Goal: Task Accomplishment & Management: Complete application form

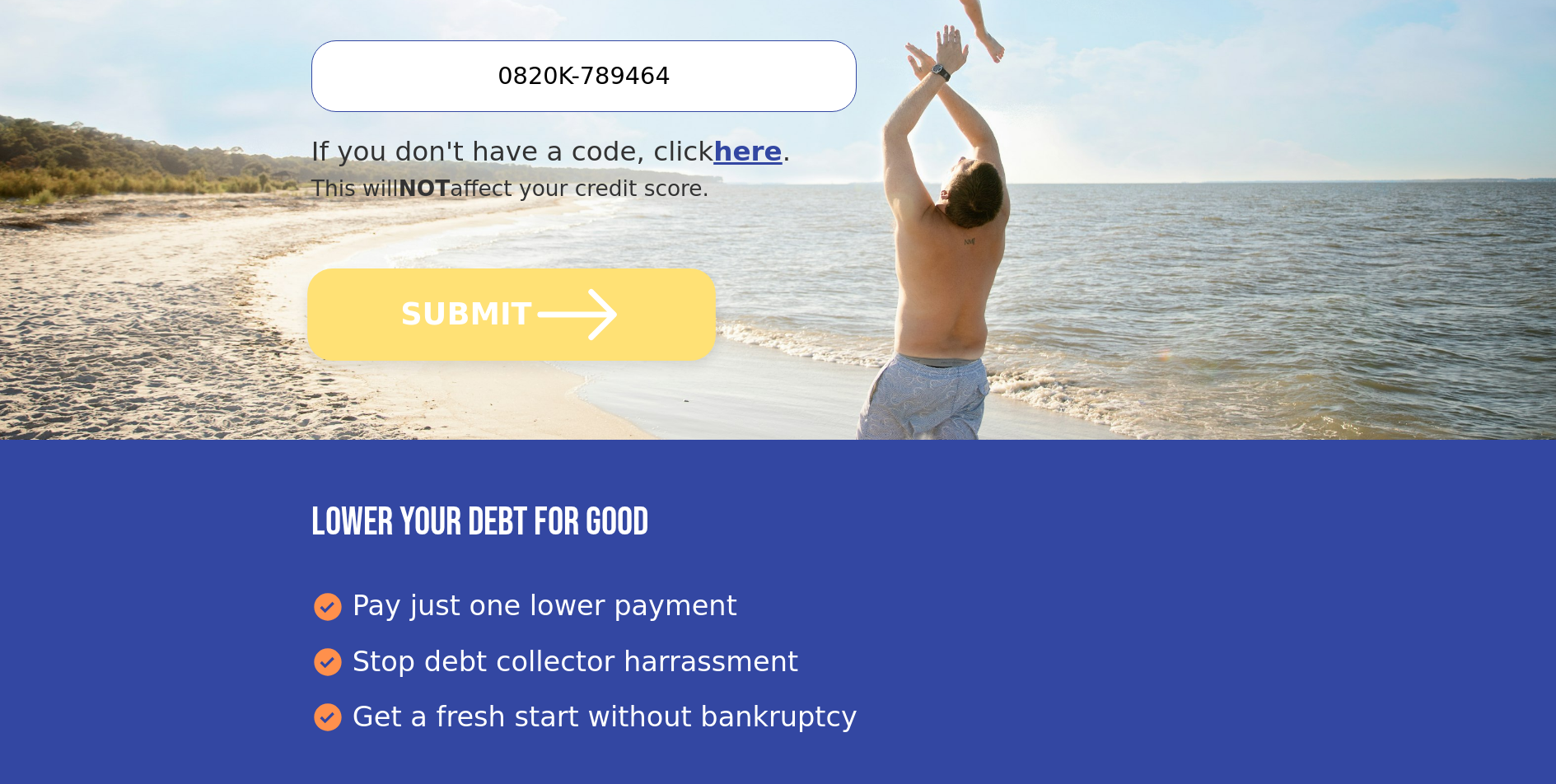
scroll to position [566, 0]
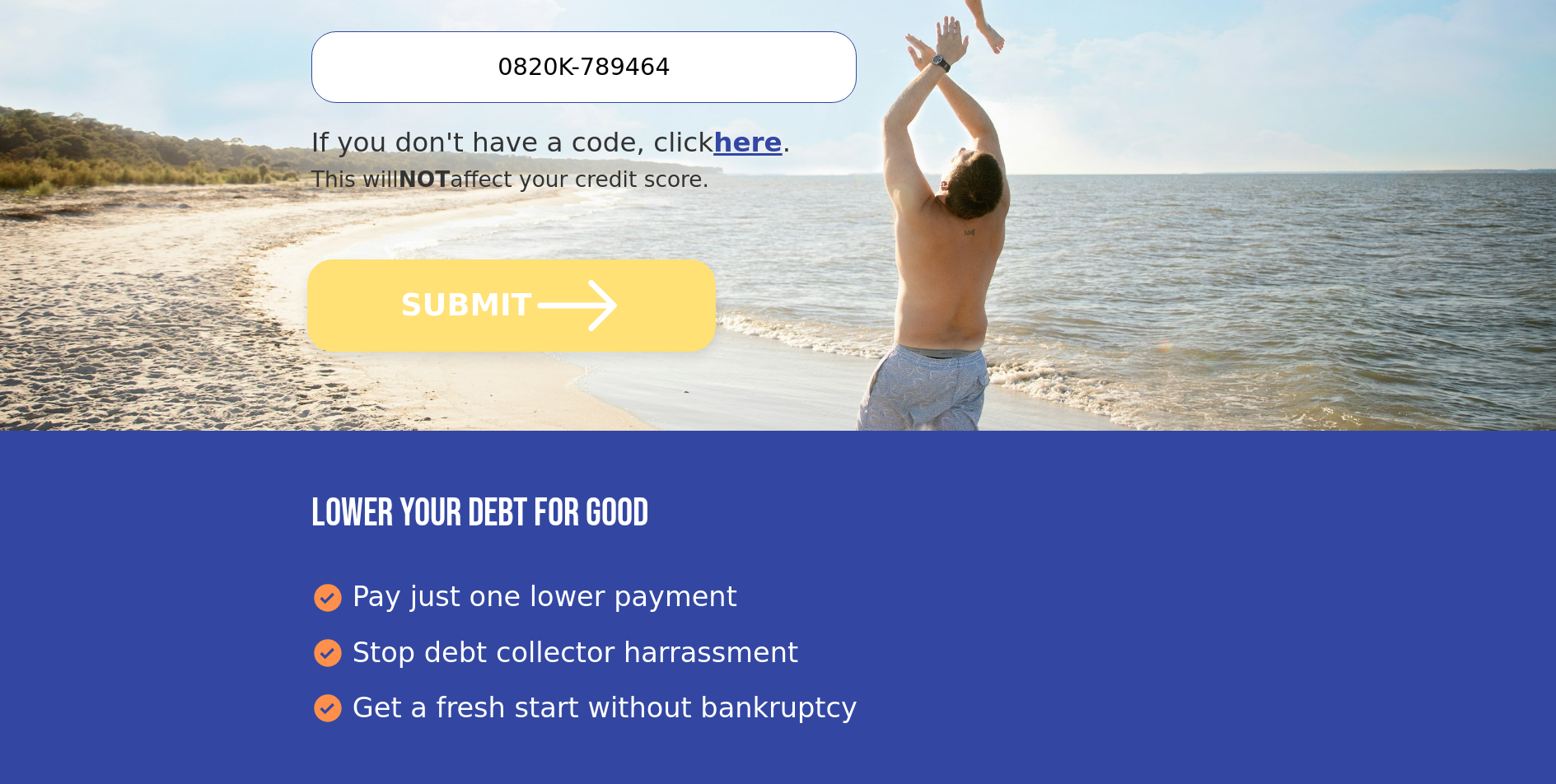
click at [621, 299] on button "SUBMIT" at bounding box center [511, 306] width 408 height 92
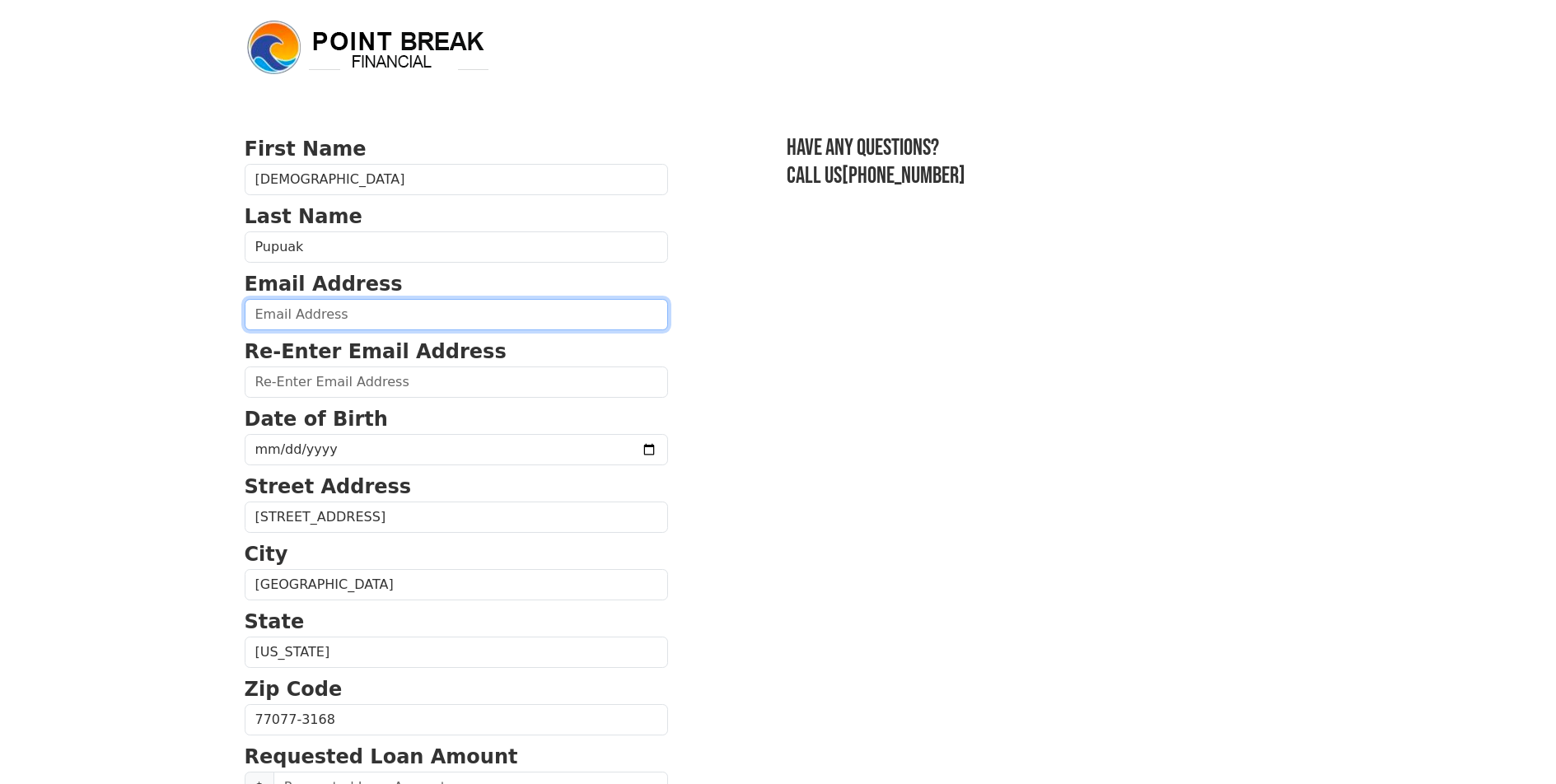
click at [408, 308] on input "email" at bounding box center [456, 314] width 424 height 31
type input "tukta.pp87@gmail.com"
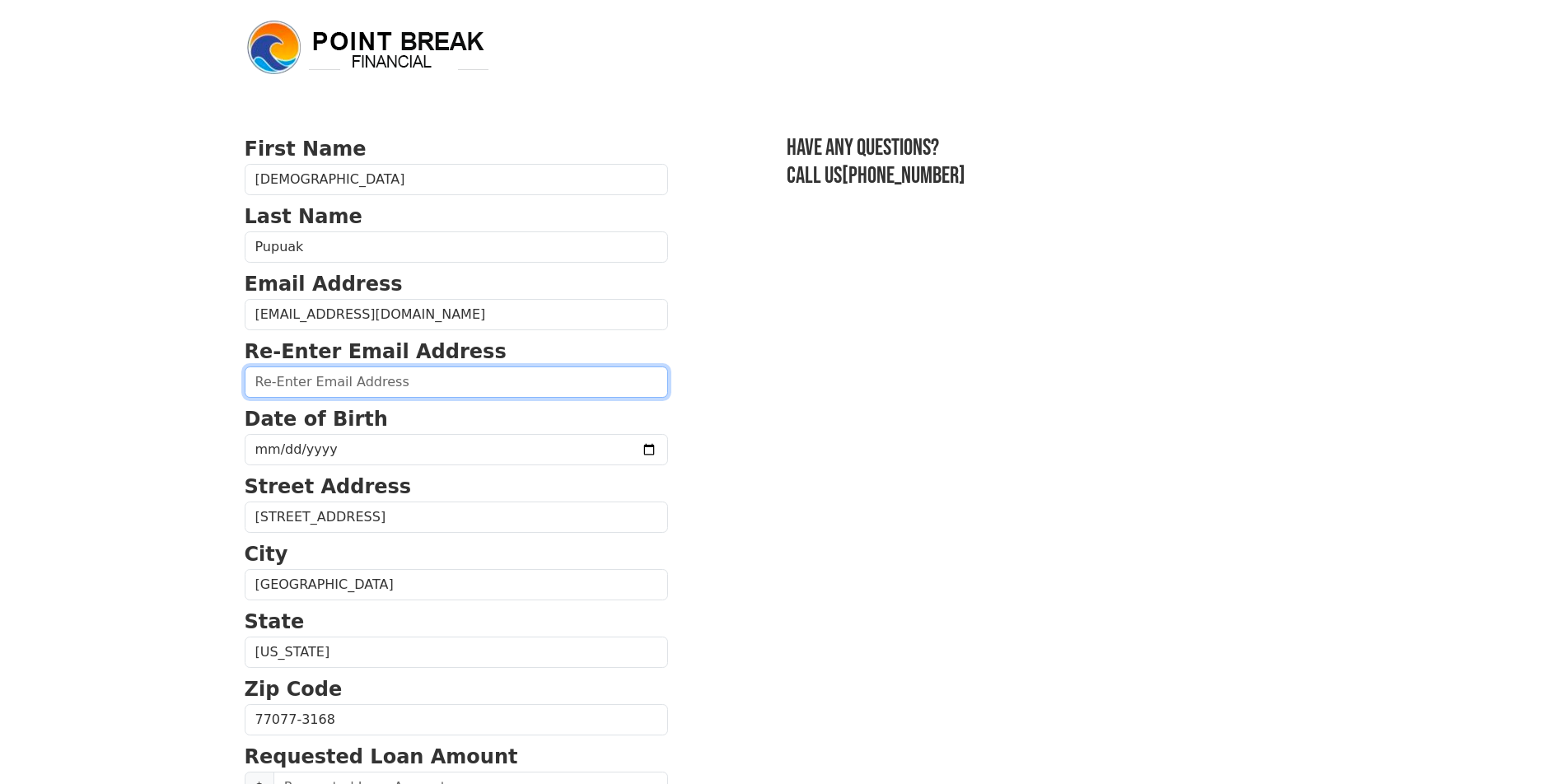
click at [381, 385] on input "email" at bounding box center [456, 382] width 424 height 31
type input "tukta.pp87@gmail.com"
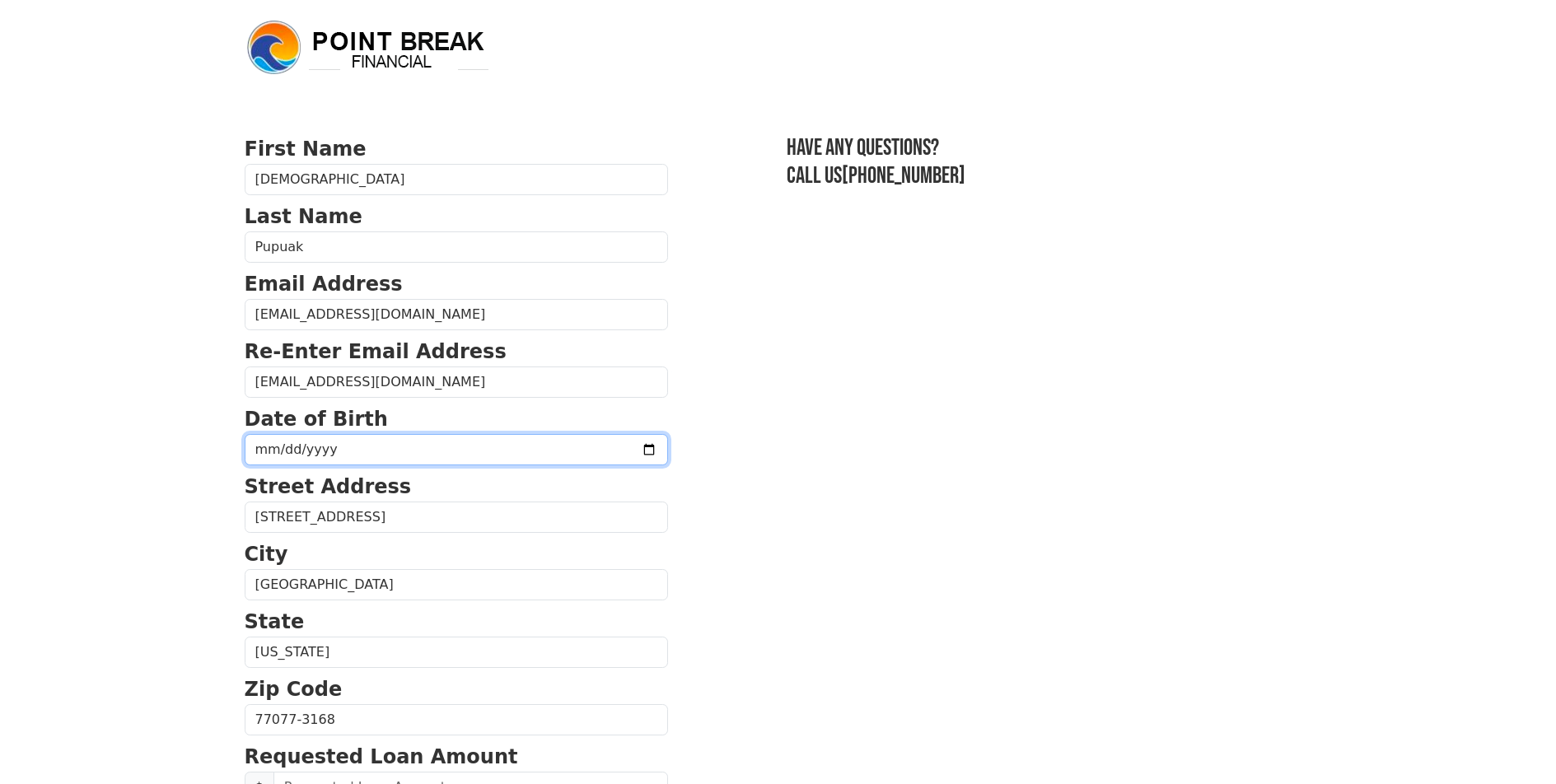
click at [429, 457] on input "date" at bounding box center [456, 449] width 424 height 31
type input "1987-03-12"
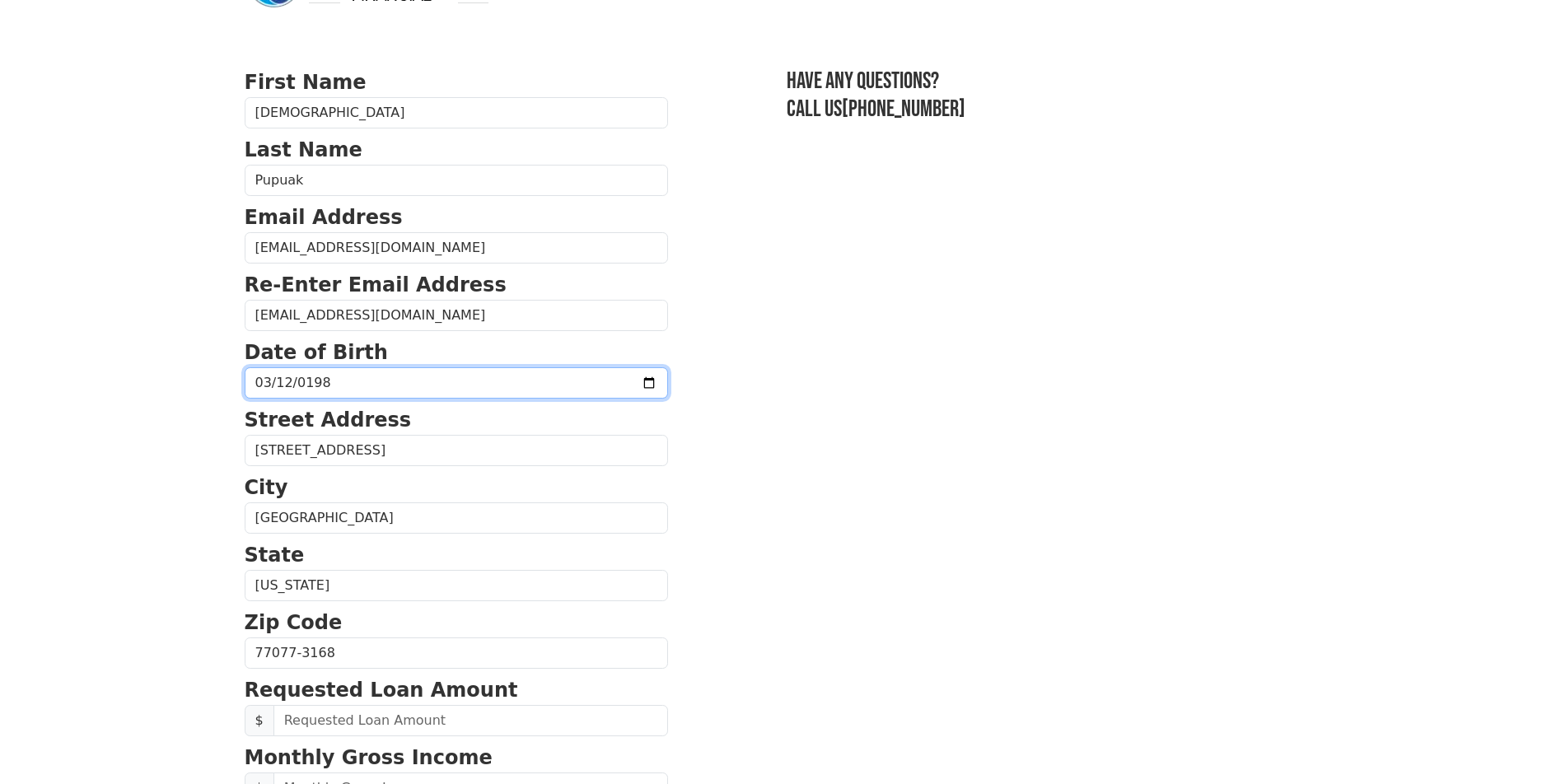
scroll to position [399, 0]
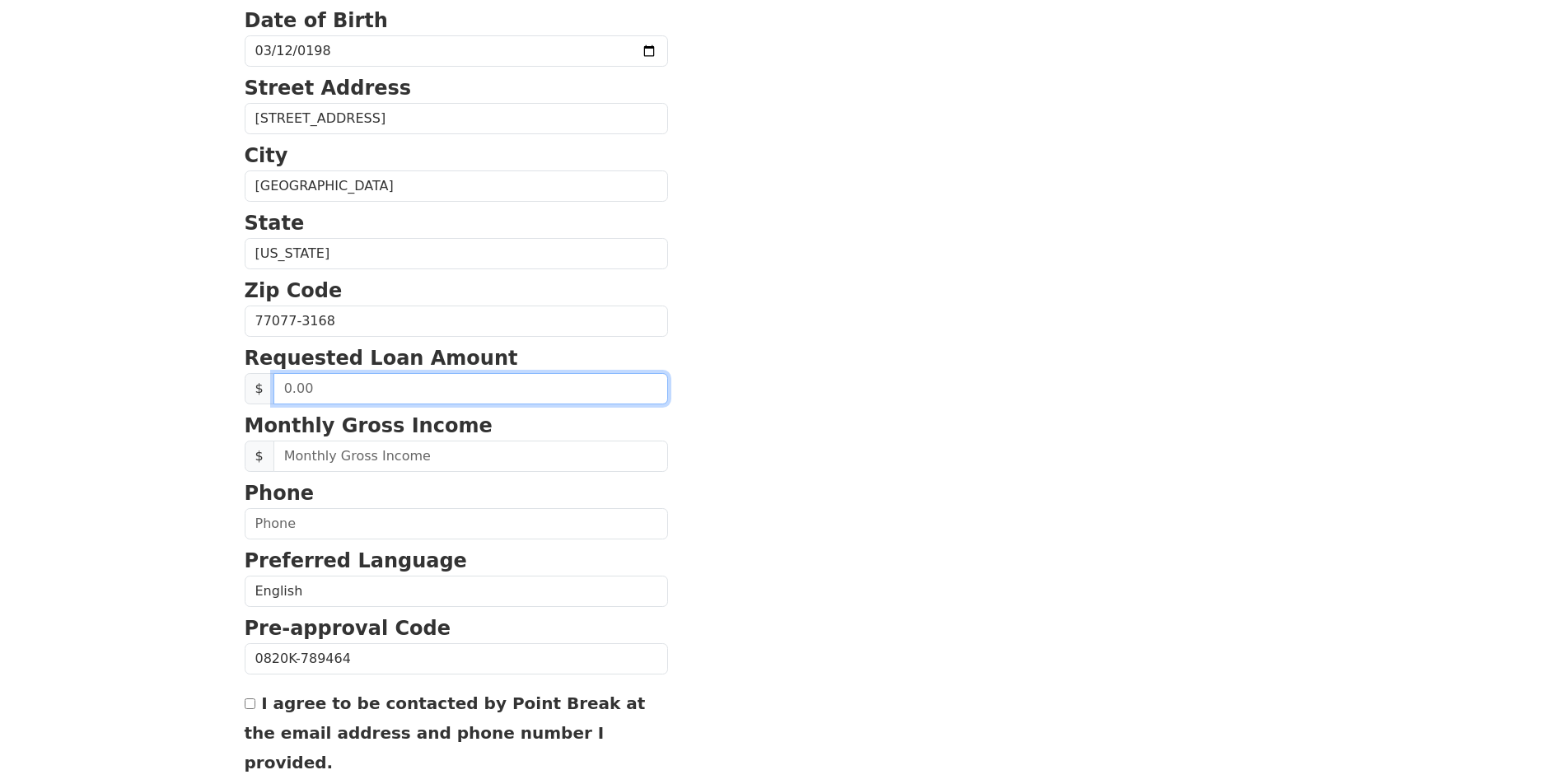
click at [354, 393] on input "text" at bounding box center [471, 388] width 394 height 31
type input "20,000.00"
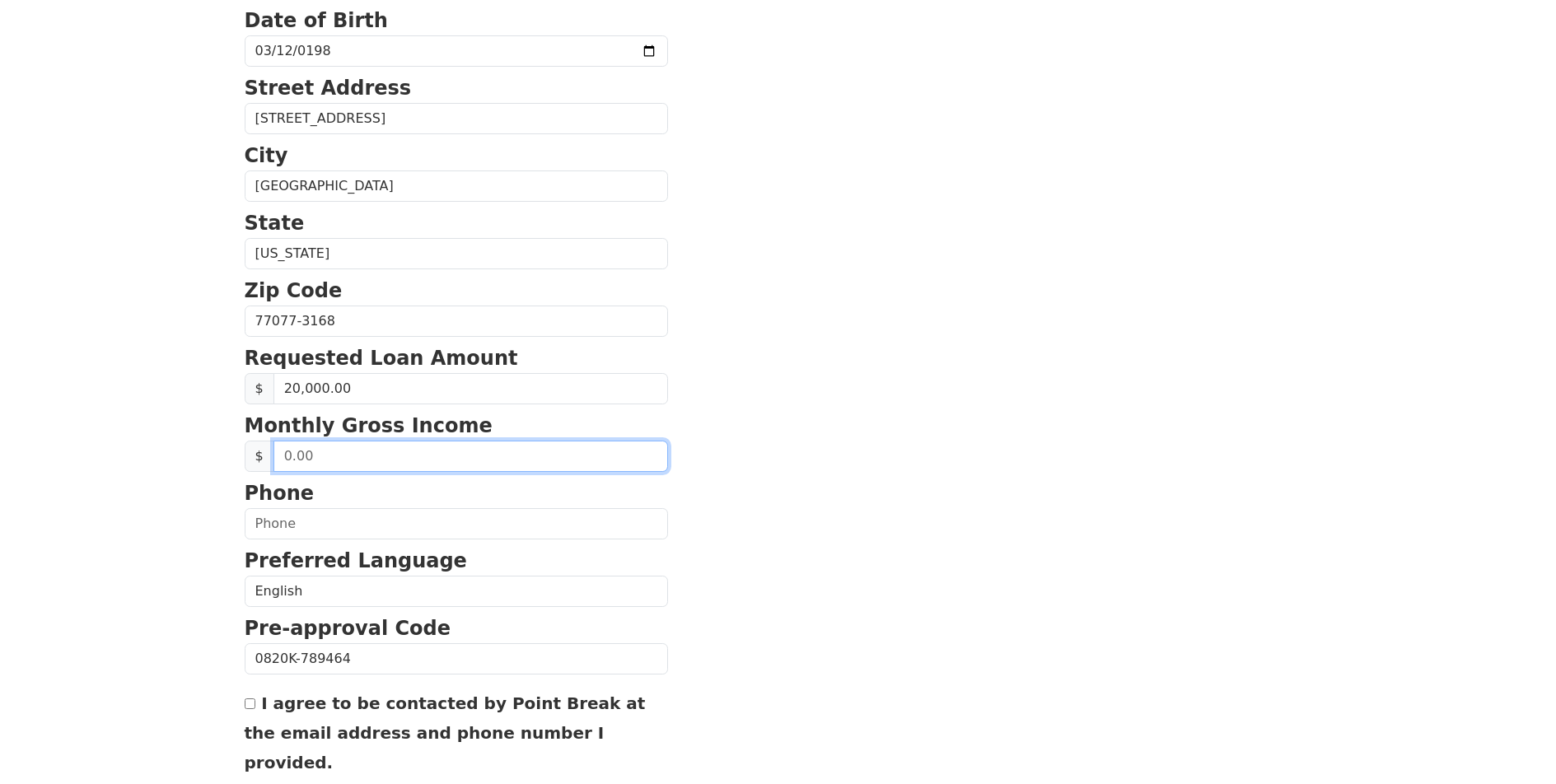
click at [426, 462] on input "text" at bounding box center [471, 455] width 394 height 31
drag, startPoint x: 246, startPoint y: 425, endPoint x: 541, endPoint y: 418, distance: 295.1
click at [541, 418] on p "Monthly Gross Income" at bounding box center [456, 425] width 424 height 29
copy p "Monthly Gross Income"
click at [289, 451] on input "5,000.00" at bounding box center [471, 455] width 394 height 31
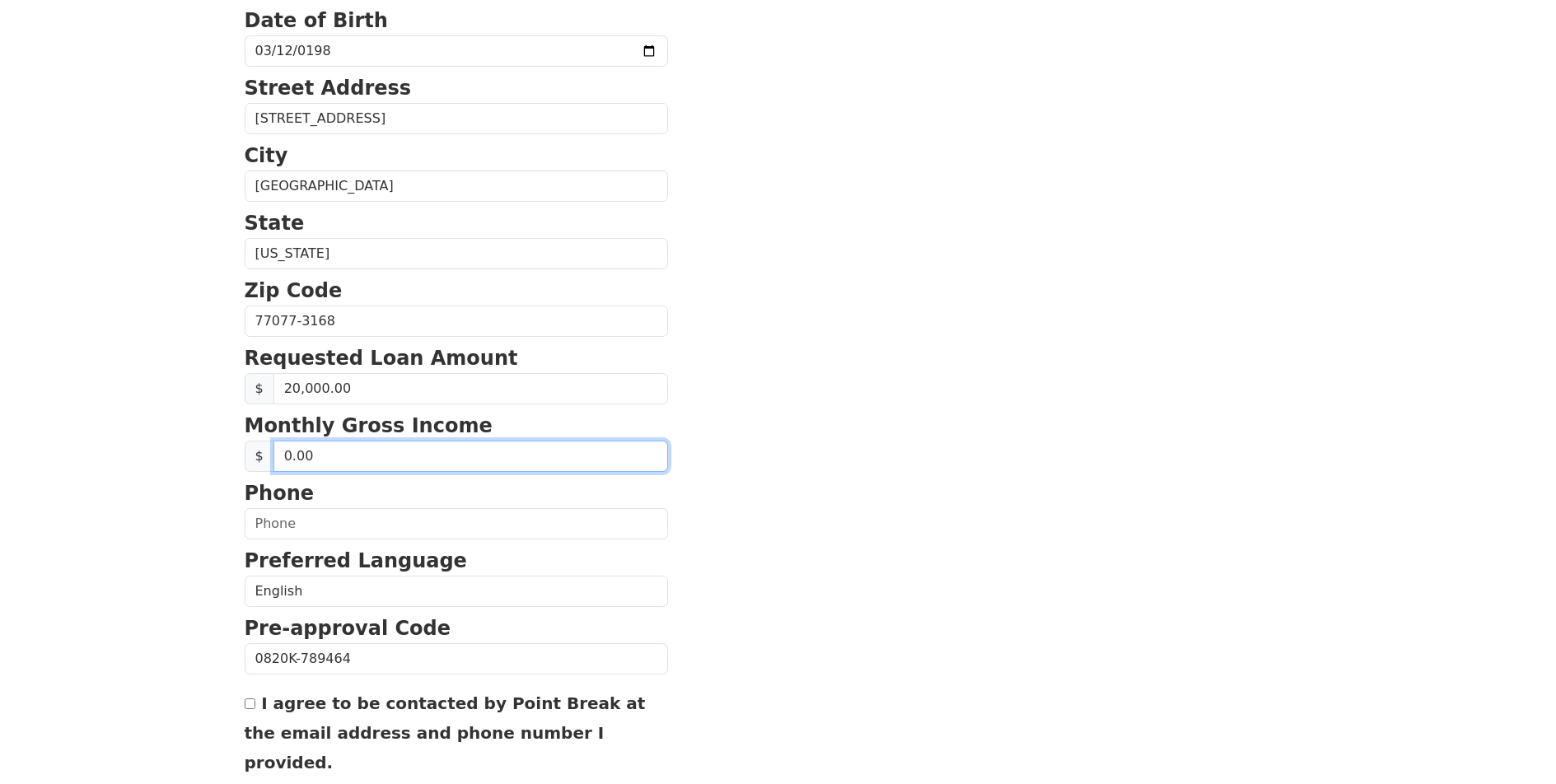
type input "7.00"
type input "6,000.00"
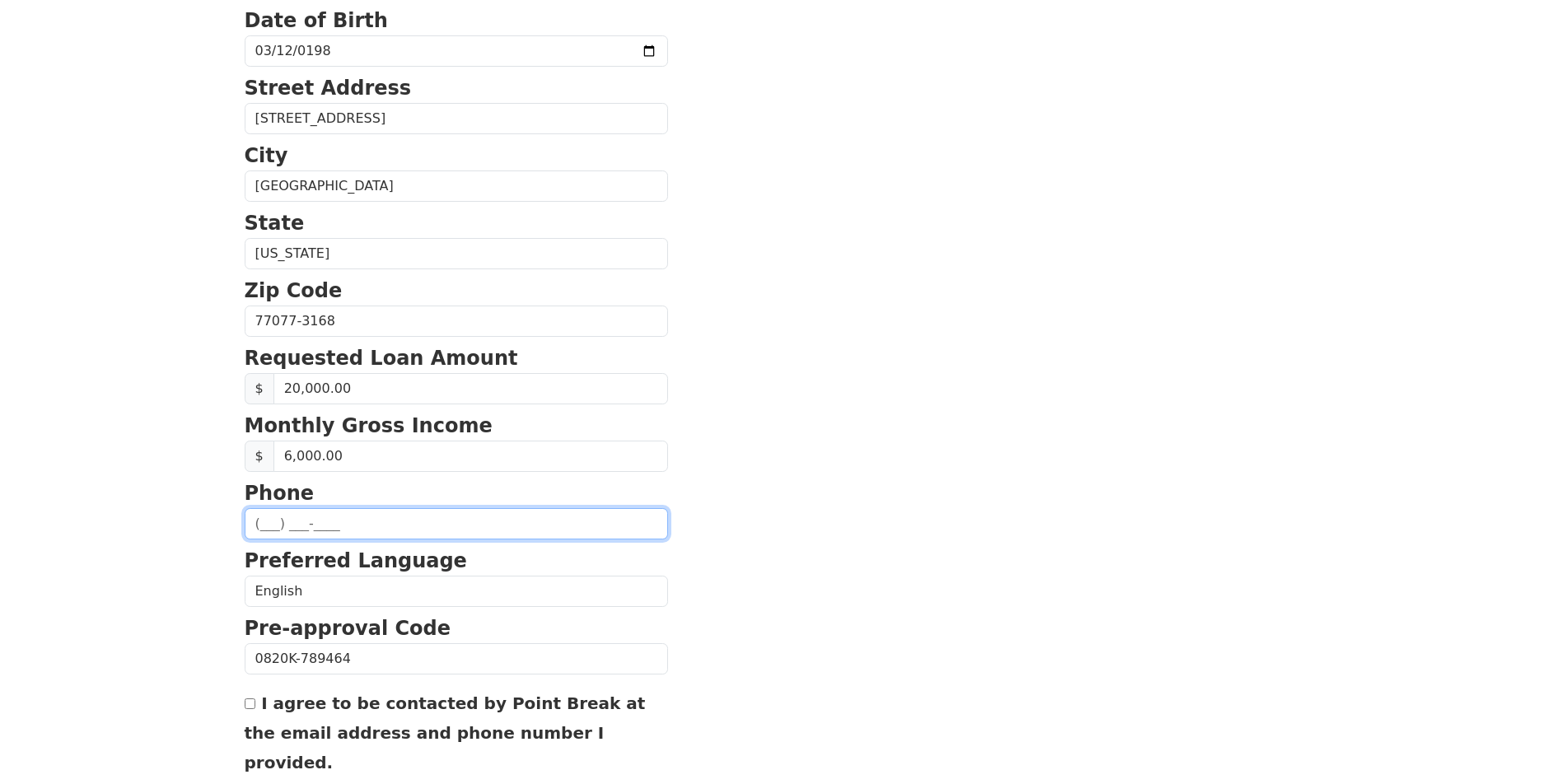
click at [346, 526] on input "text" at bounding box center [456, 524] width 424 height 31
type input "(239) 414-4536"
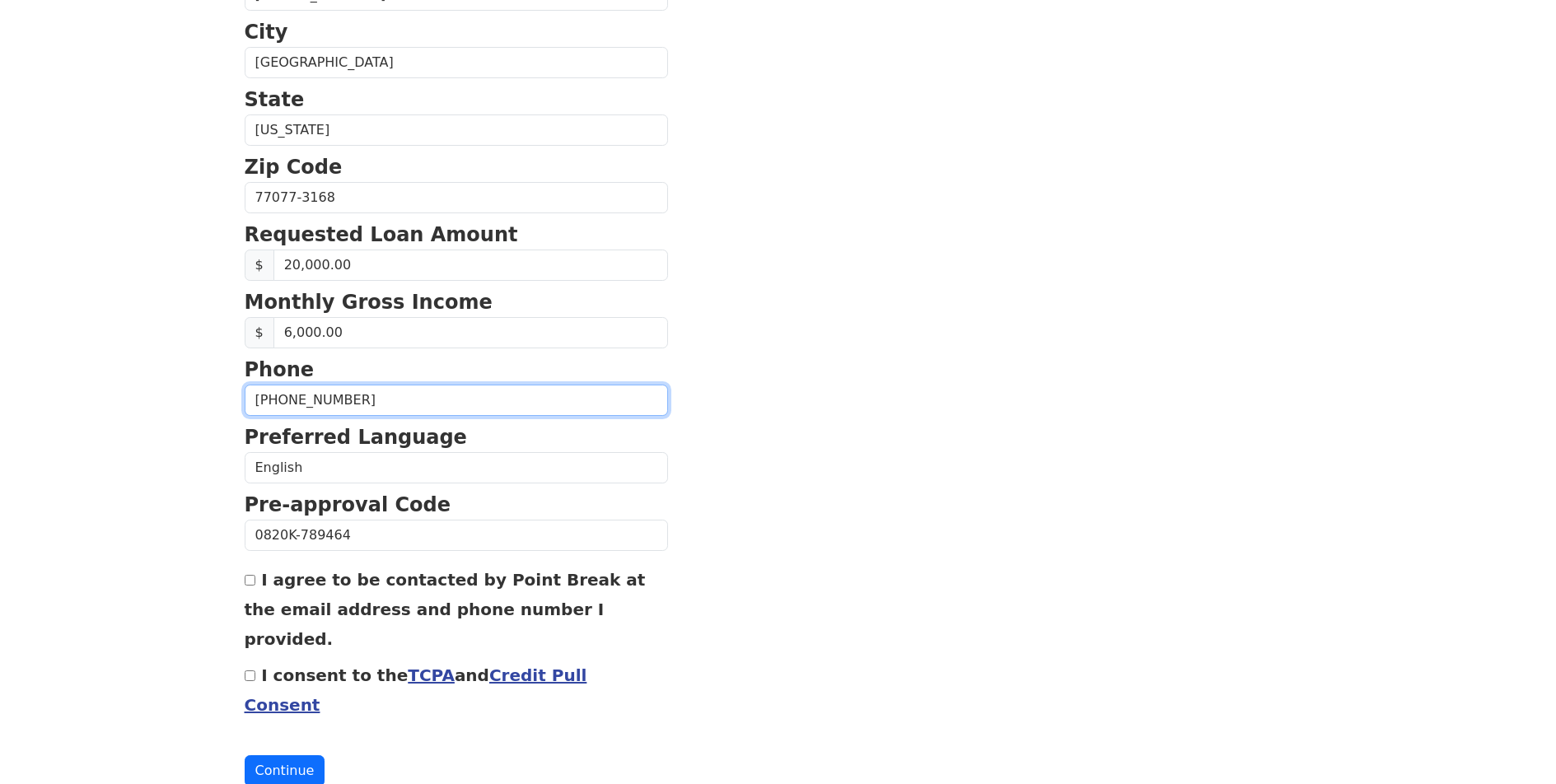
scroll to position [526, 0]
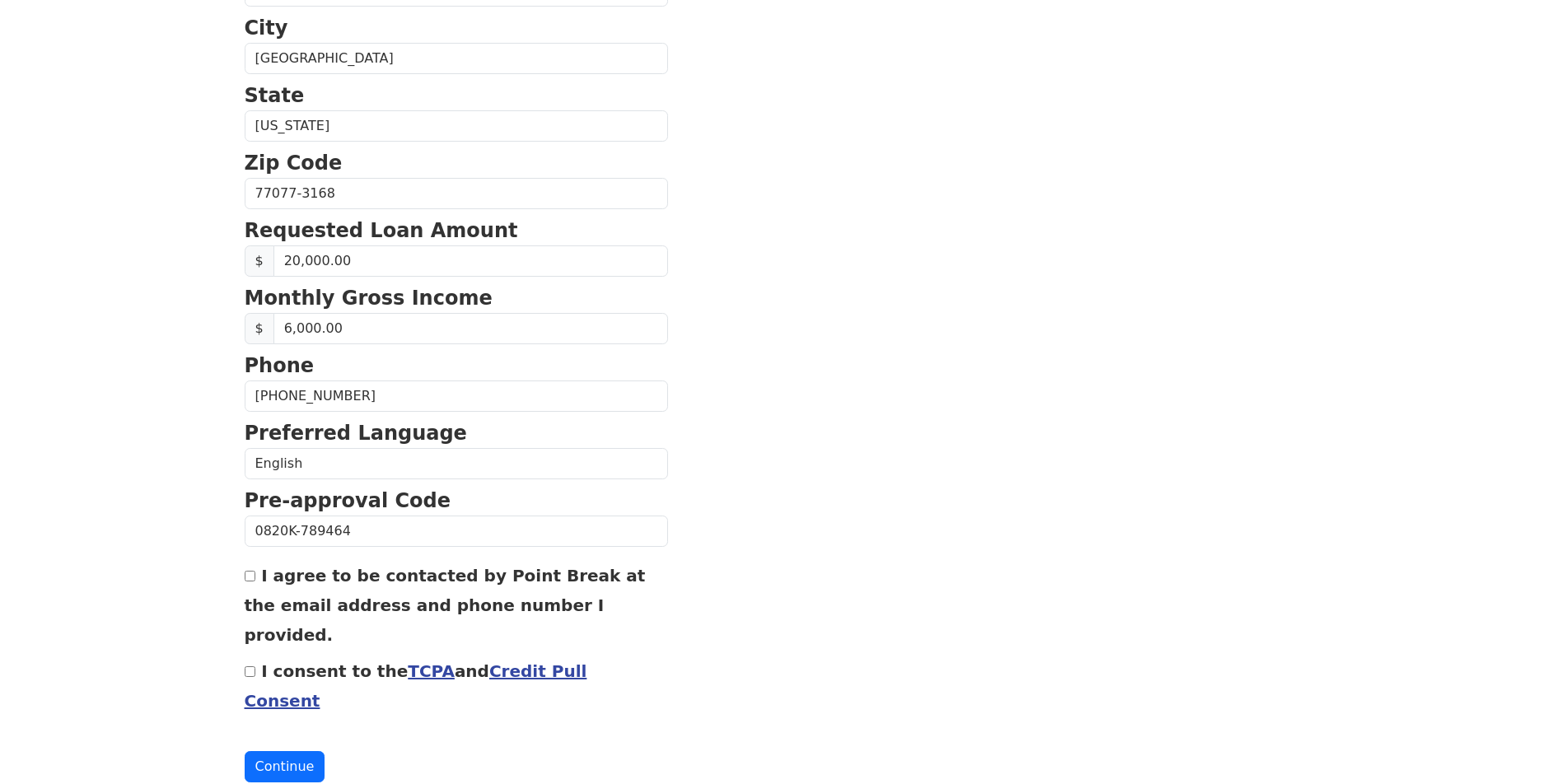
click at [247, 579] on input "I agree to be contacted by Point Break at the email address and phone number I …" at bounding box center [250, 576] width 11 height 11
checkbox input "true"
click at [253, 656] on div "I consent to the TCPA and Credit Pull Consent" at bounding box center [456, 685] width 424 height 59
click at [252, 666] on input "I consent to the TCPA and Credit Pull Consent" at bounding box center [250, 671] width 11 height 11
checkbox input "true"
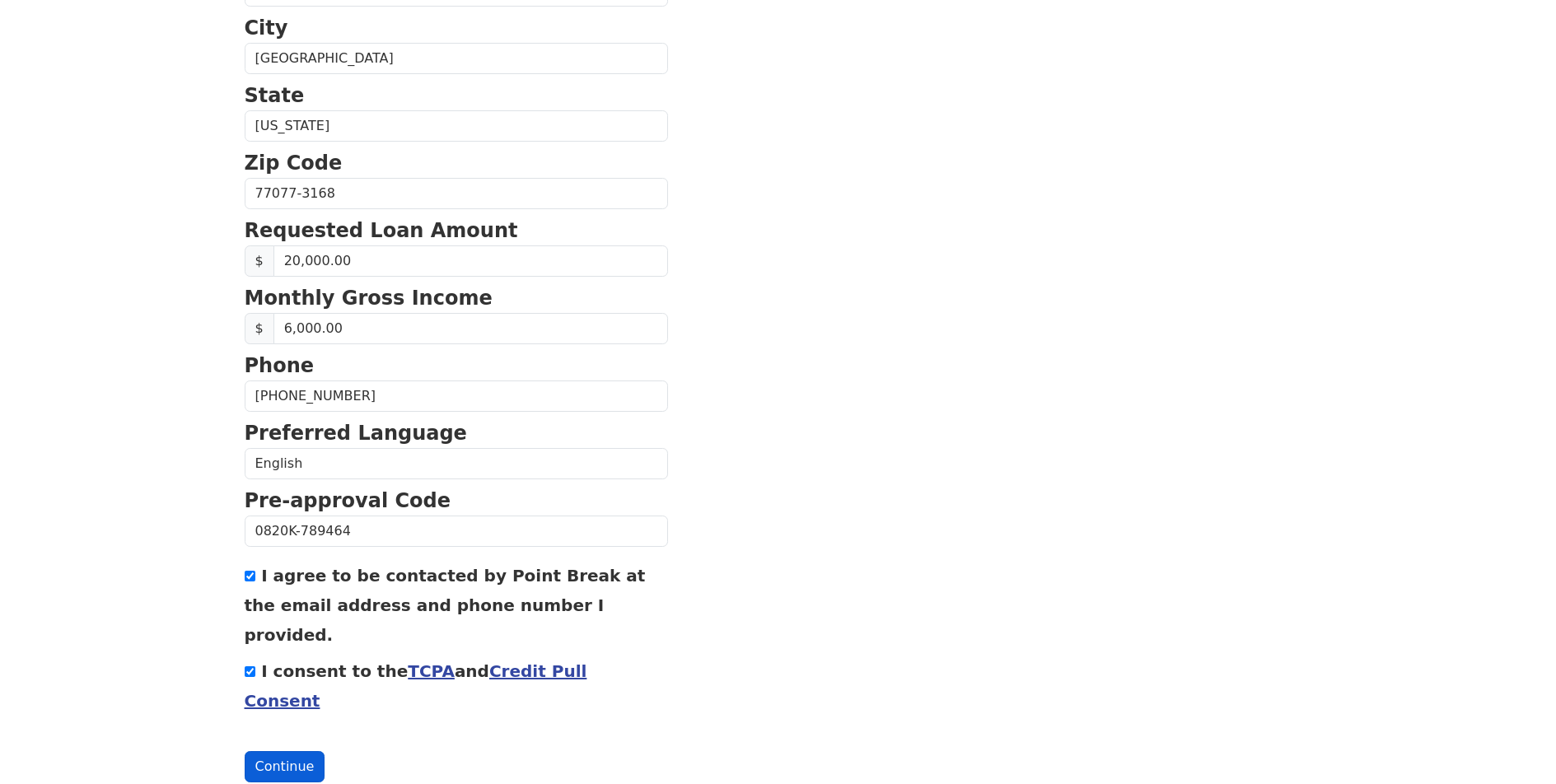
click at [263, 751] on button "Continue" at bounding box center [284, 766] width 81 height 31
